Goal: Find specific page/section: Find specific page/section

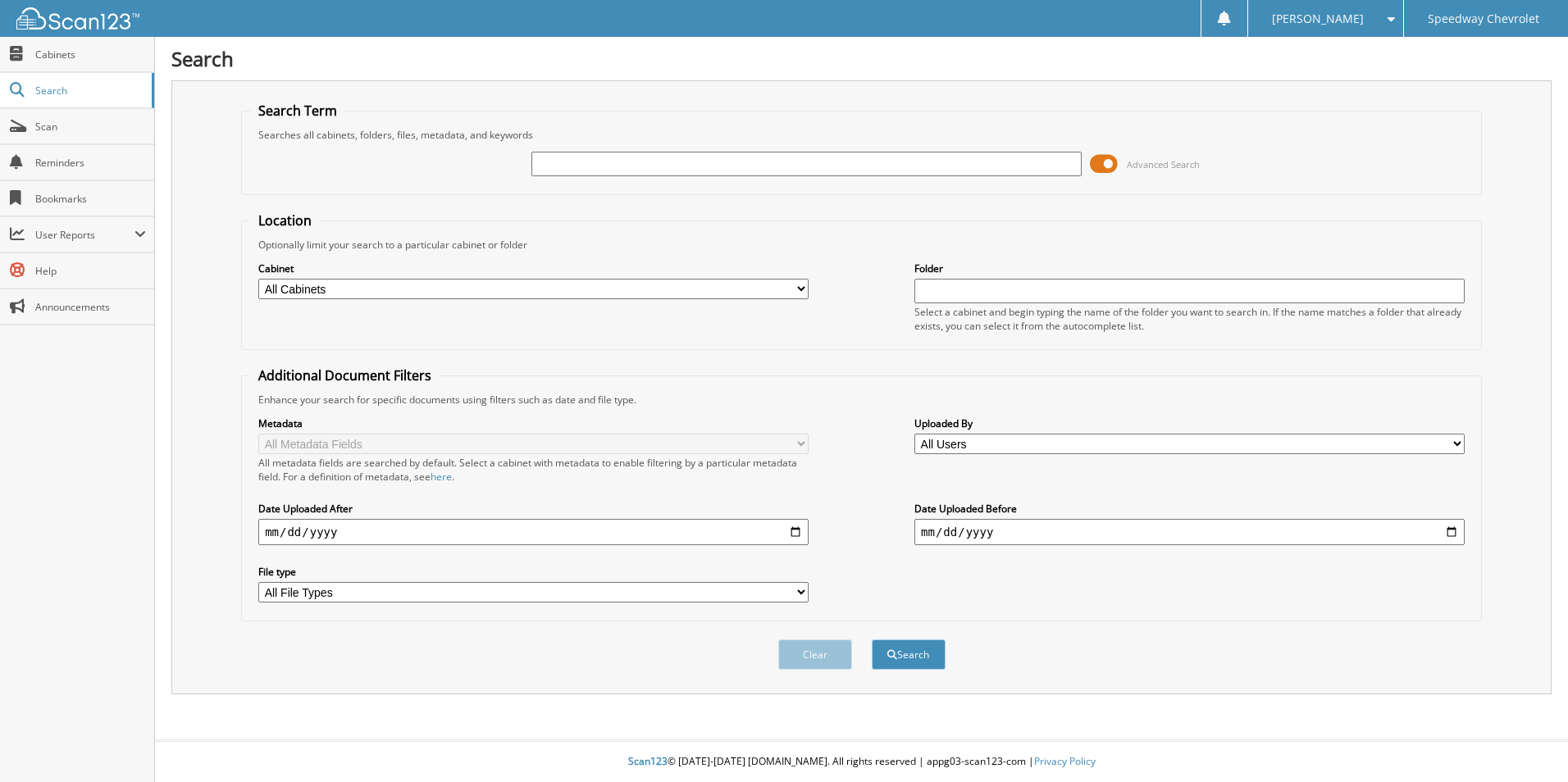
click at [552, 164] on input "text" at bounding box center [807, 164] width 550 height 25
type input "259564"
click at [872, 639] on button "Search" at bounding box center [909, 655] width 74 height 30
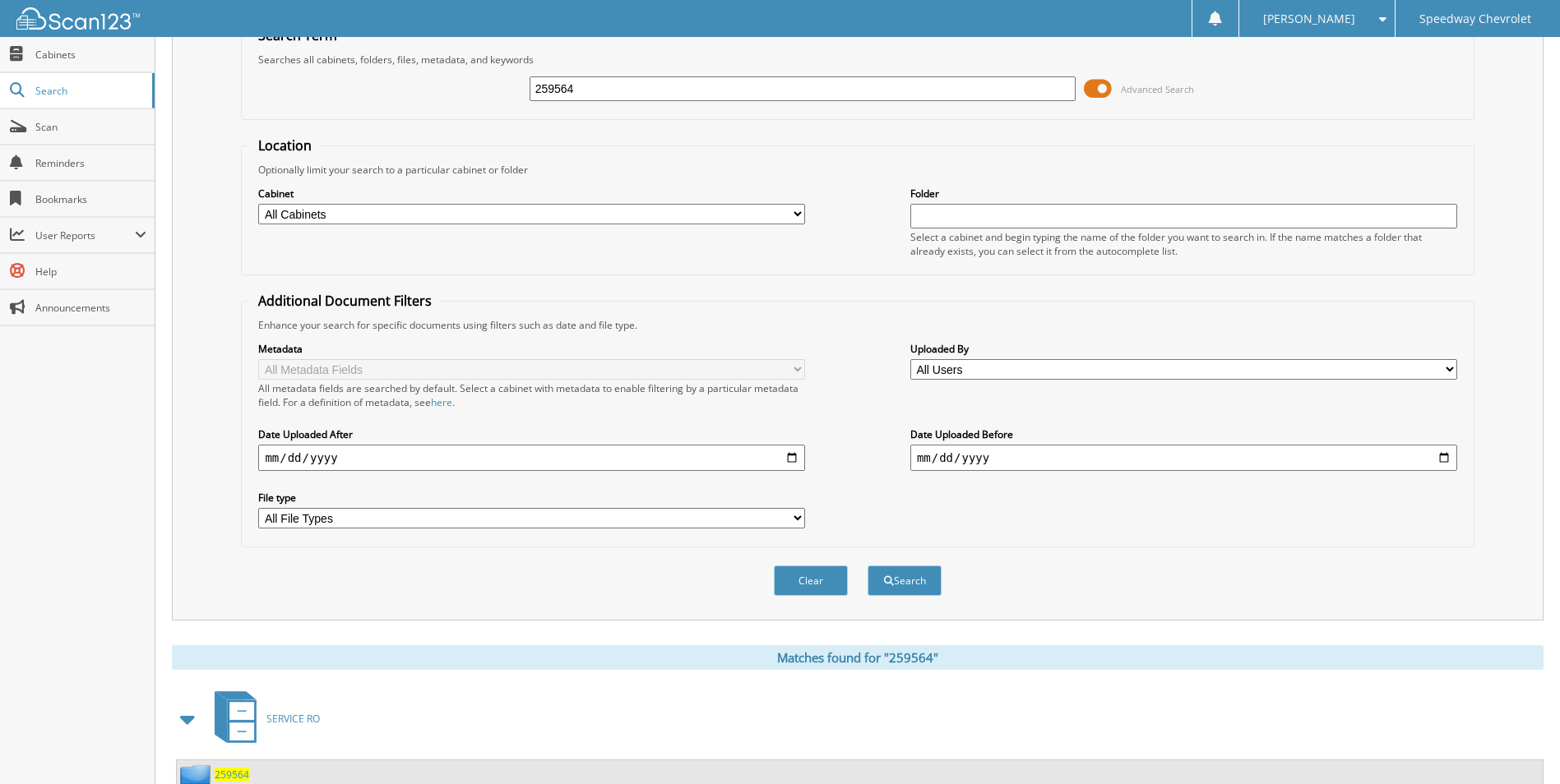
scroll to position [134, 0]
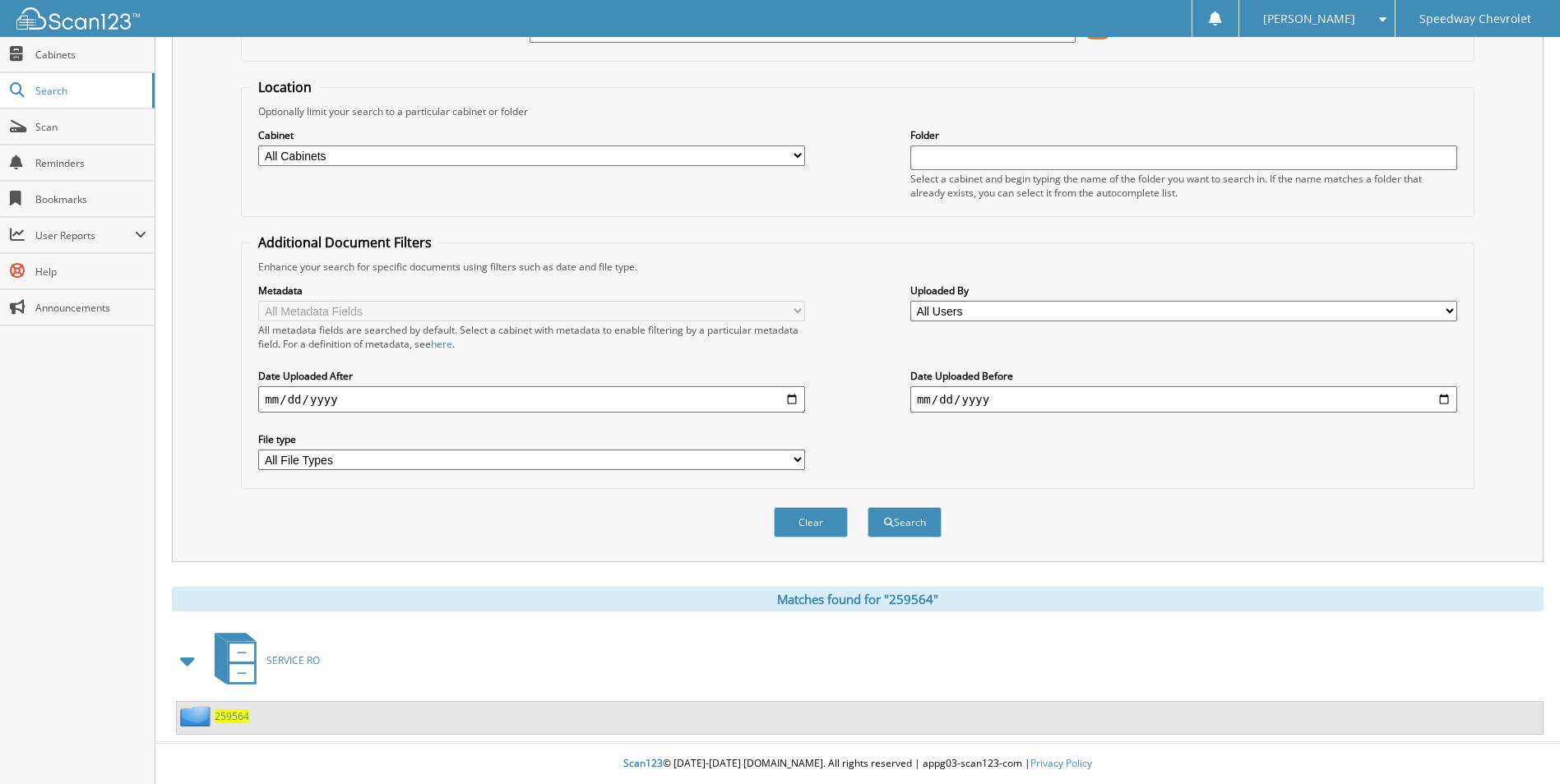
click at [238, 717] on span "259564" at bounding box center [232, 716] width 34 height 14
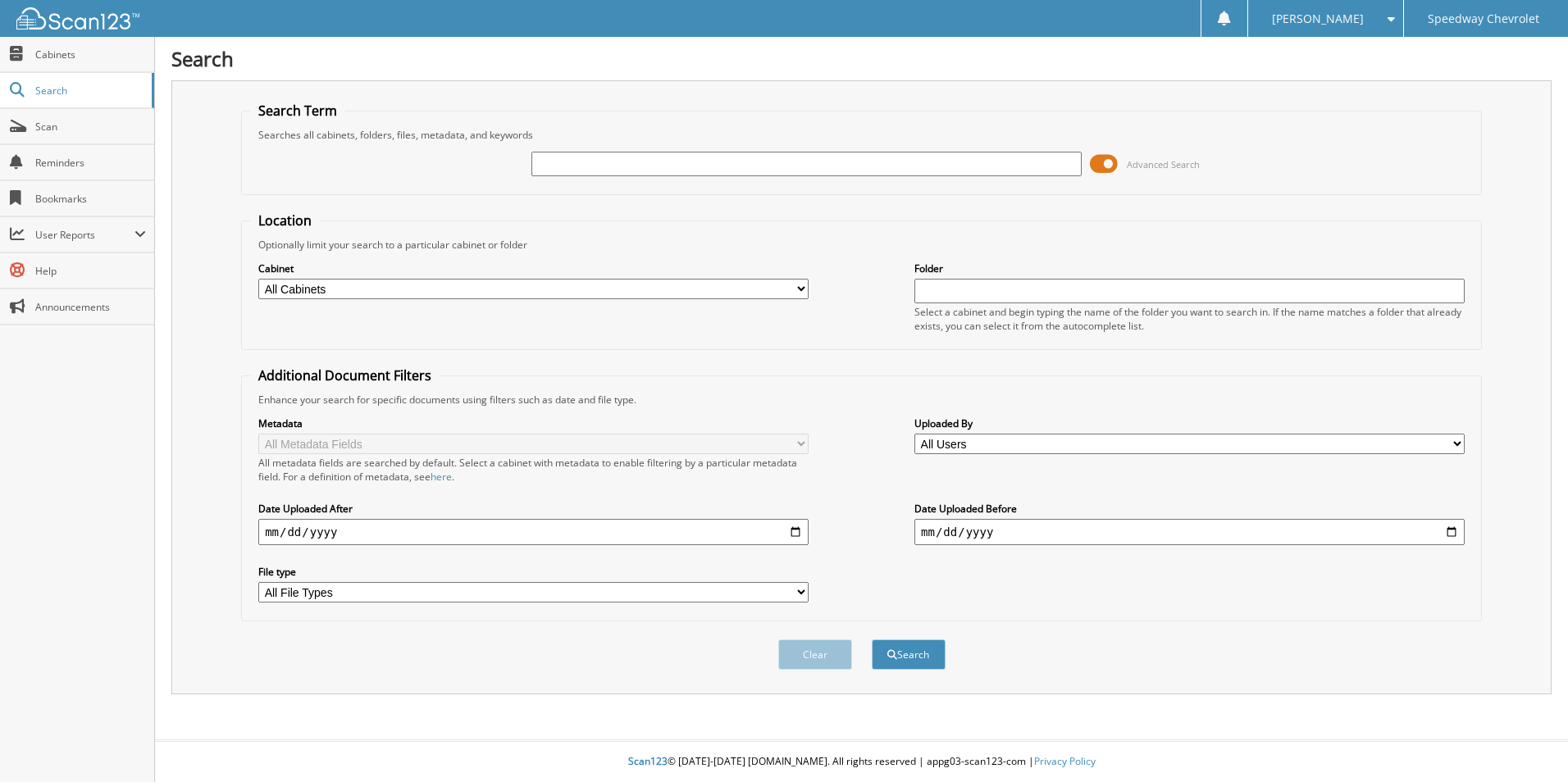
click at [673, 159] on input "text" at bounding box center [807, 164] width 550 height 25
type input "258330"
click at [872, 639] on button "Search" at bounding box center [909, 655] width 74 height 30
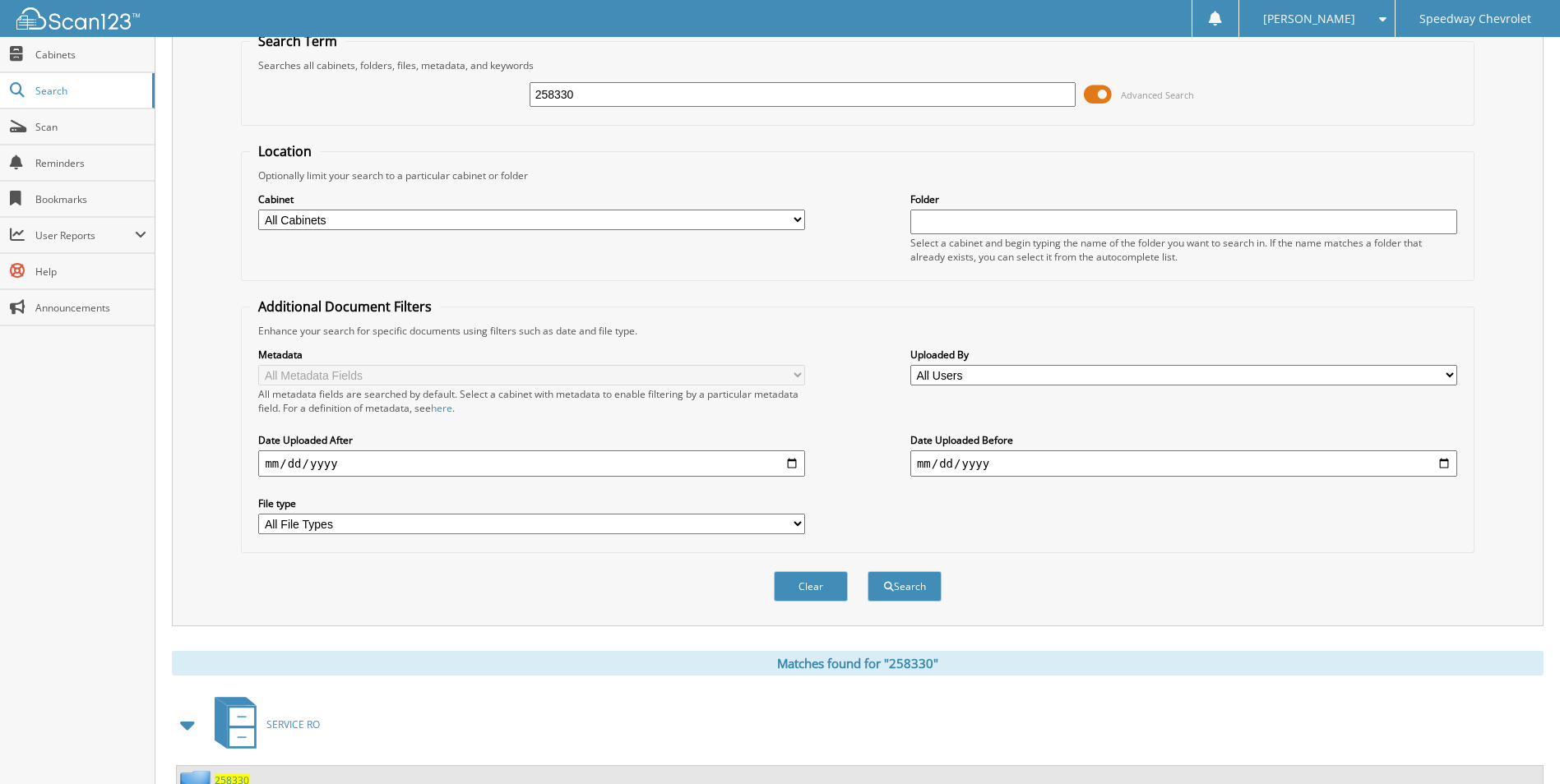
scroll to position [134, 0]
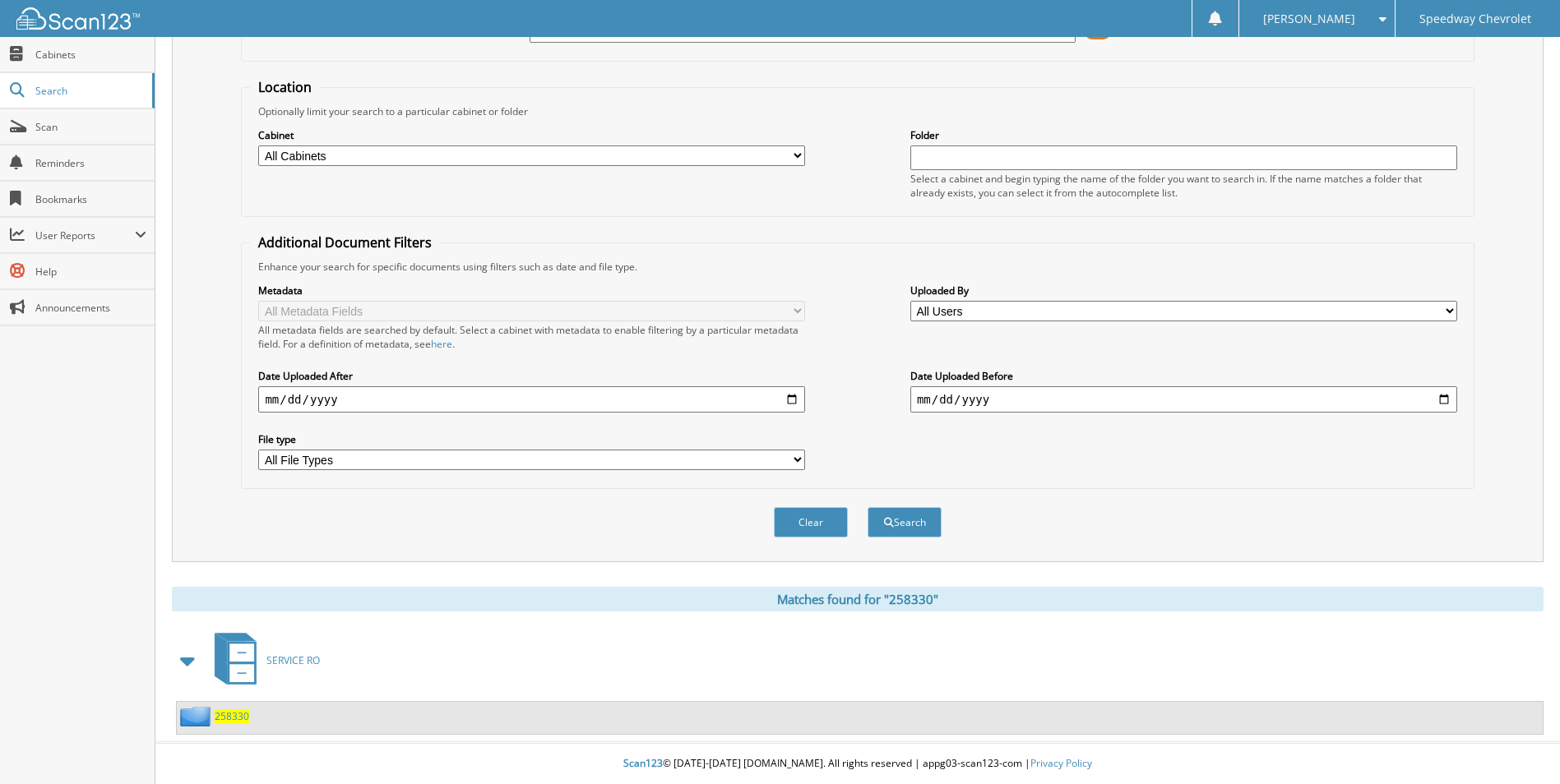
click at [236, 720] on span "258330" at bounding box center [232, 716] width 34 height 14
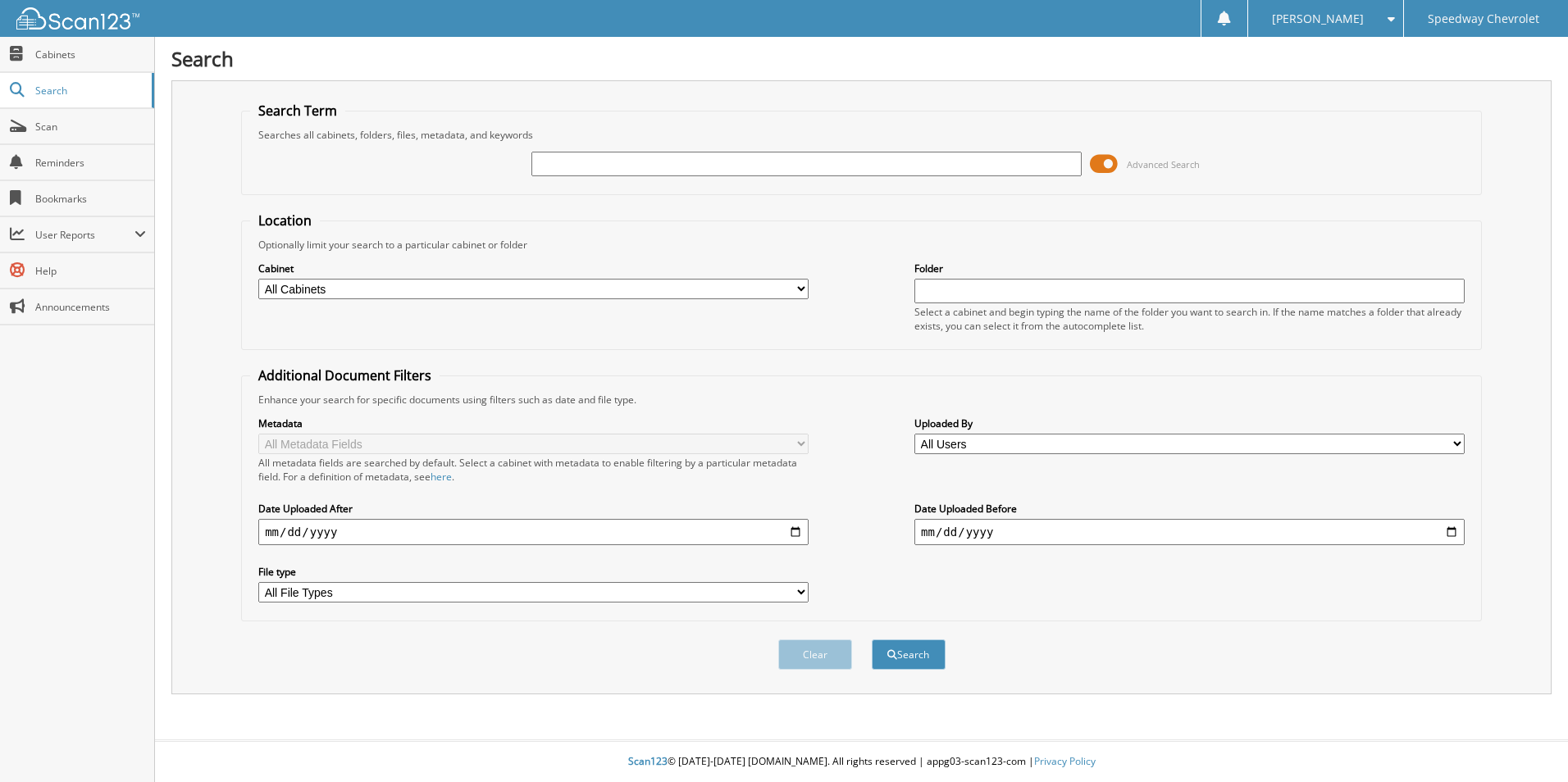
click at [570, 157] on input "text" at bounding box center [807, 164] width 550 height 25
type input "257992"
click at [872, 639] on button "Search" at bounding box center [909, 655] width 74 height 30
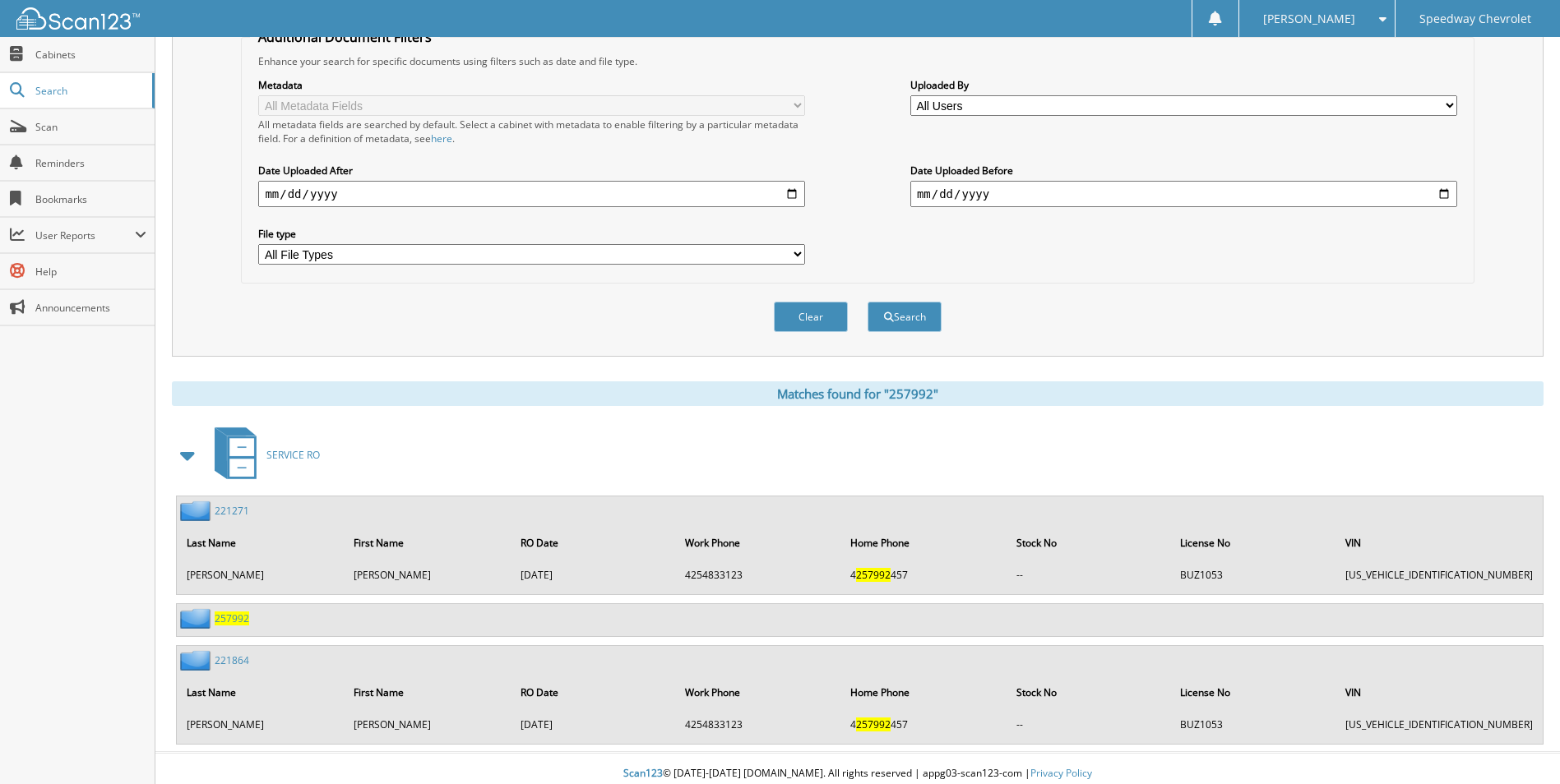
scroll to position [350, 0]
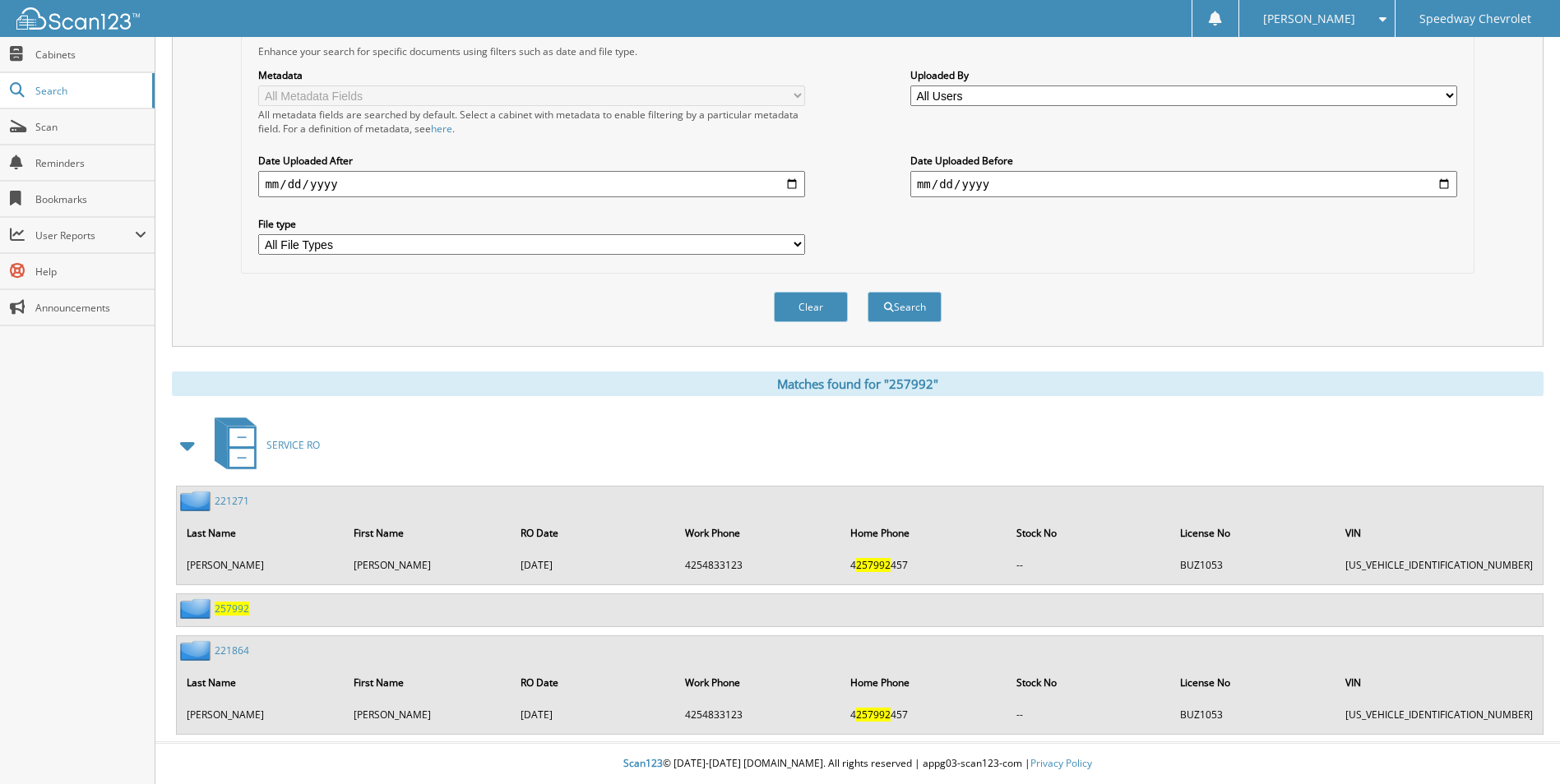
click at [239, 610] on span "257992" at bounding box center [232, 609] width 34 height 14
